Goal: Find contact information: Find contact information

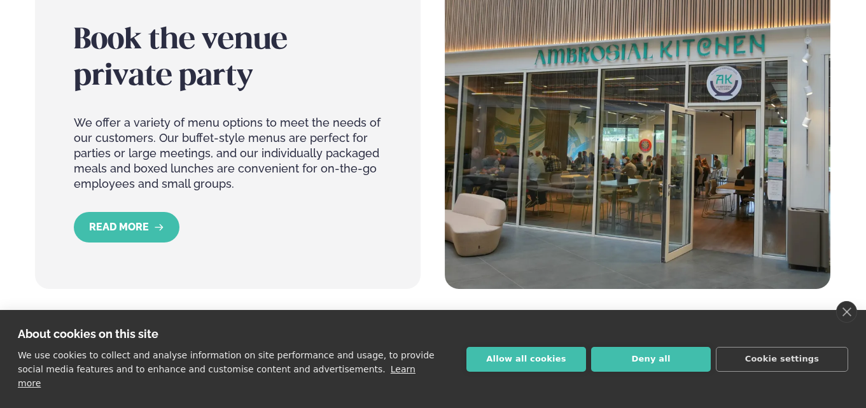
scroll to position [1590, 0]
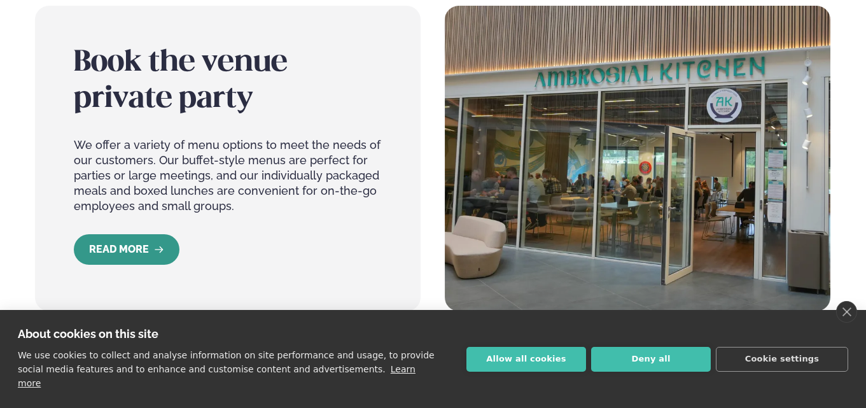
click at [161, 250] on icon "READ MORE" at bounding box center [159, 249] width 10 height 10
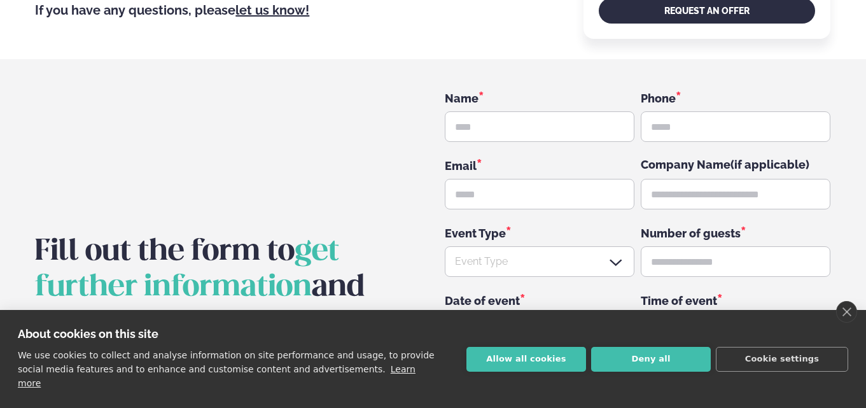
scroll to position [1526, 0]
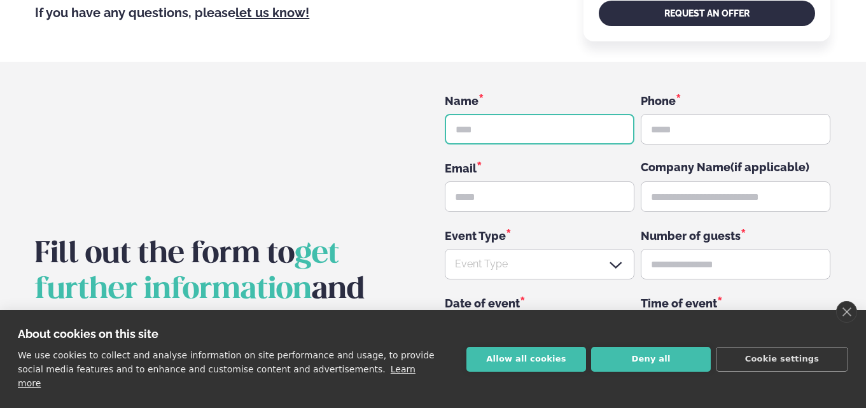
click at [521, 132] on input "text" at bounding box center [540, 129] width 190 height 31
type input "**********"
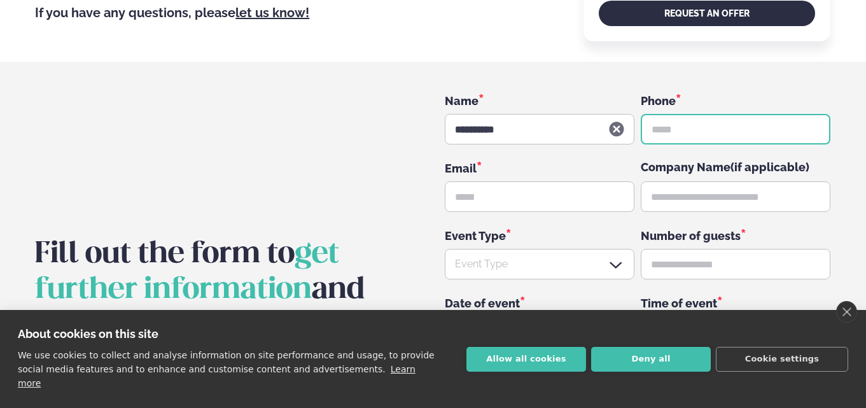
click at [666, 124] on input "text" at bounding box center [735, 129] width 190 height 31
type input "*"
type input "**********"
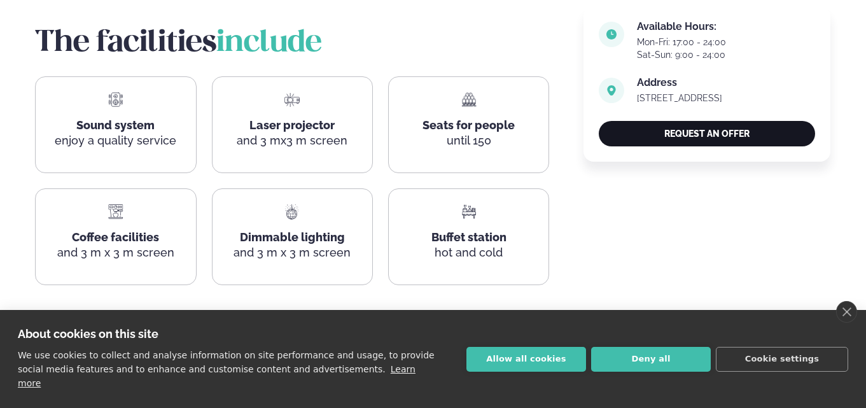
click at [709, 137] on link "Request an offer" at bounding box center [706, 133] width 216 height 25
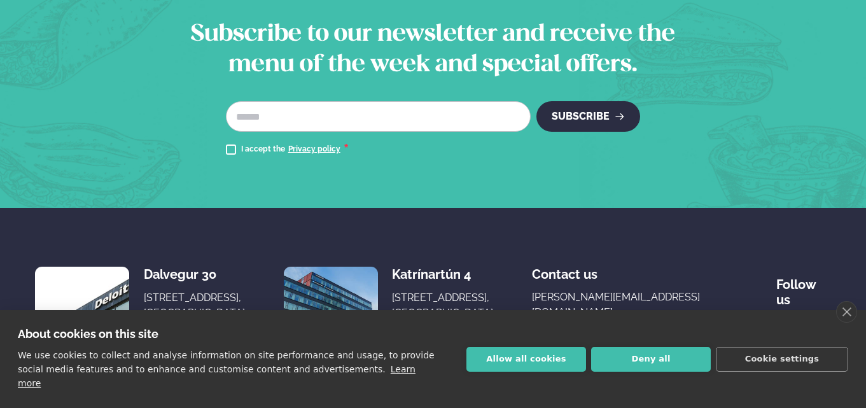
scroll to position [2451, 0]
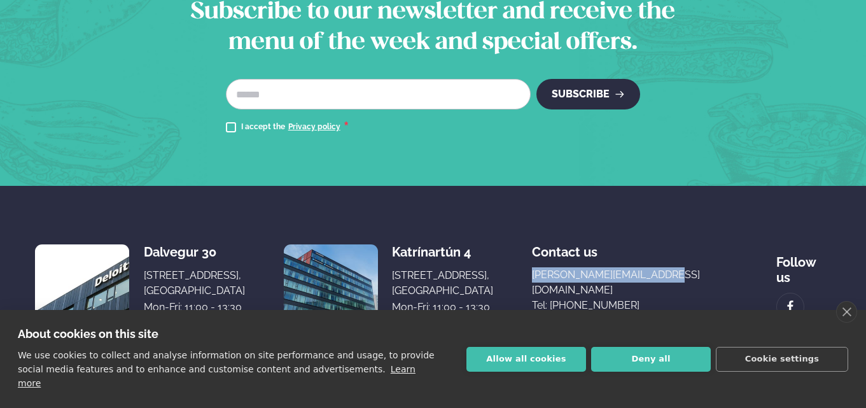
drag, startPoint x: 735, startPoint y: 244, endPoint x: 596, endPoint y: 234, distance: 139.6
click at [596, 234] on div "Dalvegur 30 Dalvegur 30, [GEOGRAPHIC_DATA], [GEOGRAPHIC_DATA] Mon-Fri: 11:00 - …" at bounding box center [432, 291] width 795 height 114
copy link "[PERSON_NAME][EMAIL_ADDRESS][DOMAIN_NAME]"
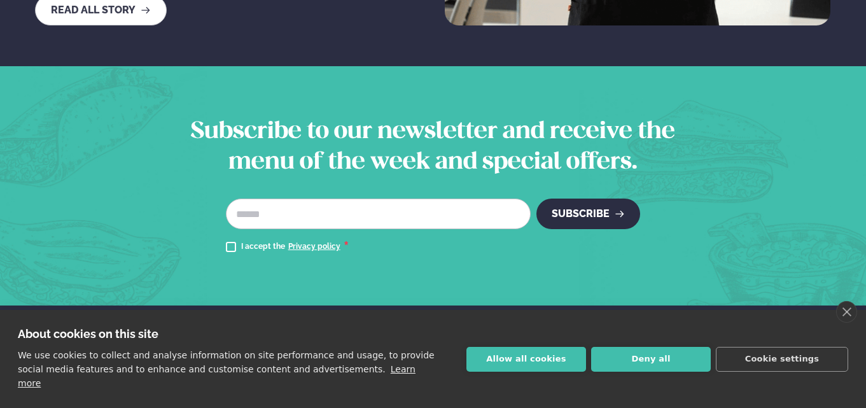
scroll to position [2324, 0]
